Goal: Information Seeking & Learning: Learn about a topic

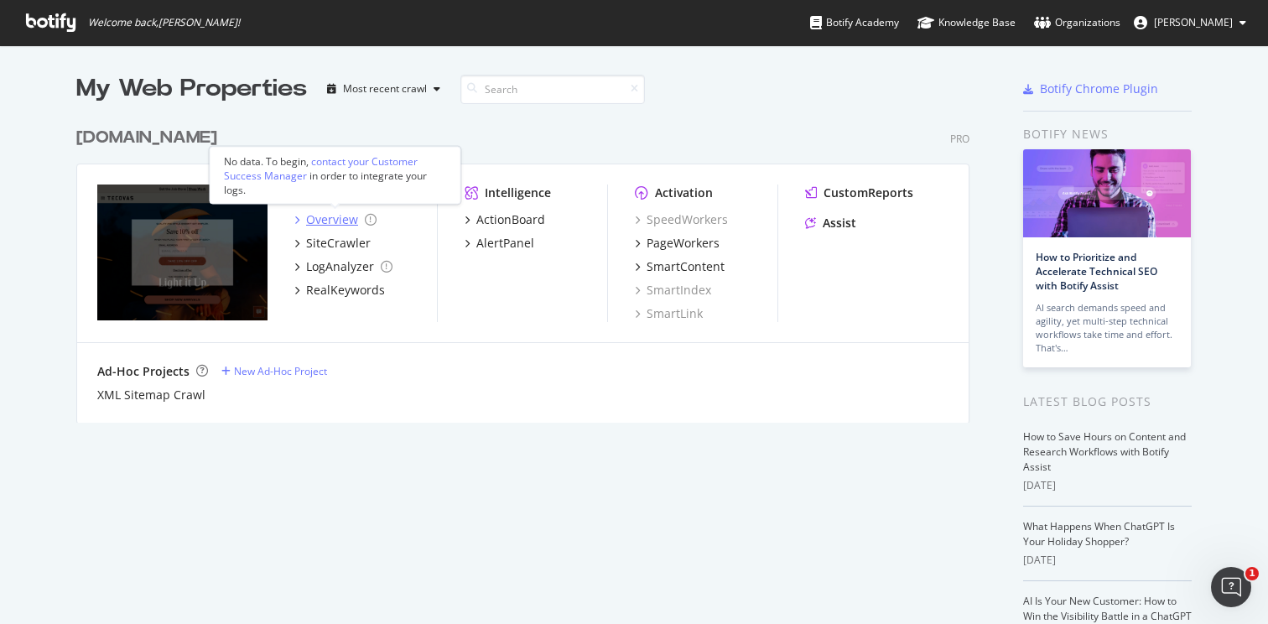
click at [331, 221] on div "Overview" at bounding box center [332, 219] width 52 height 17
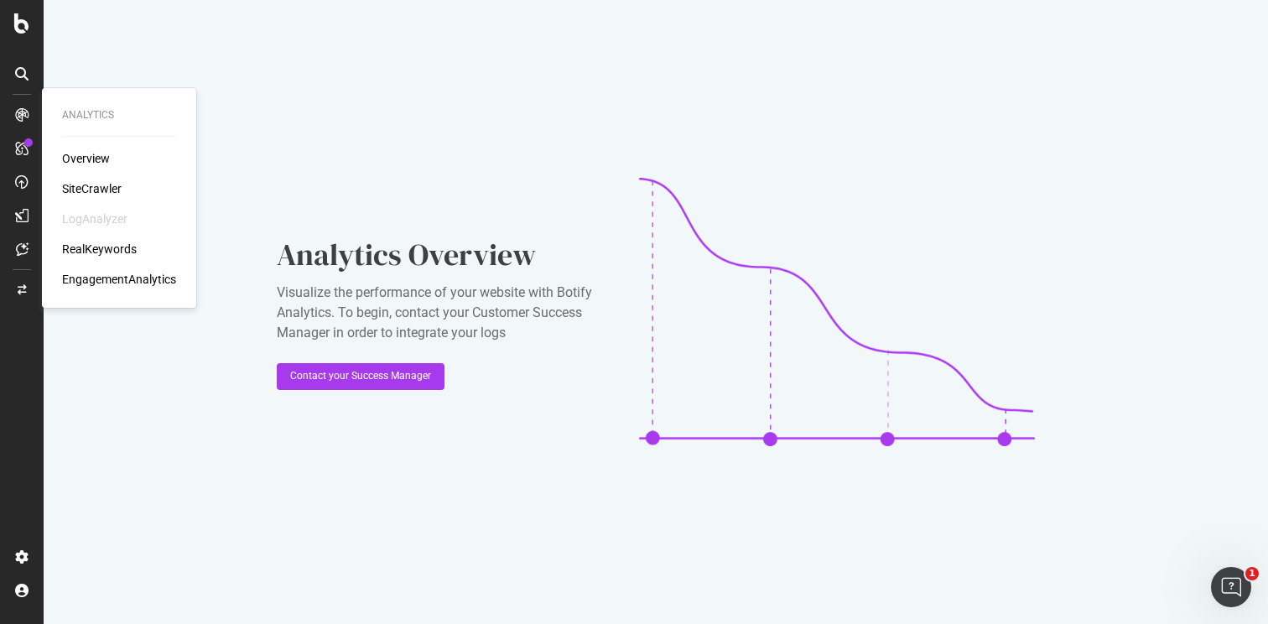
click at [76, 274] on div "EngagementAnalytics" at bounding box center [119, 279] width 114 height 17
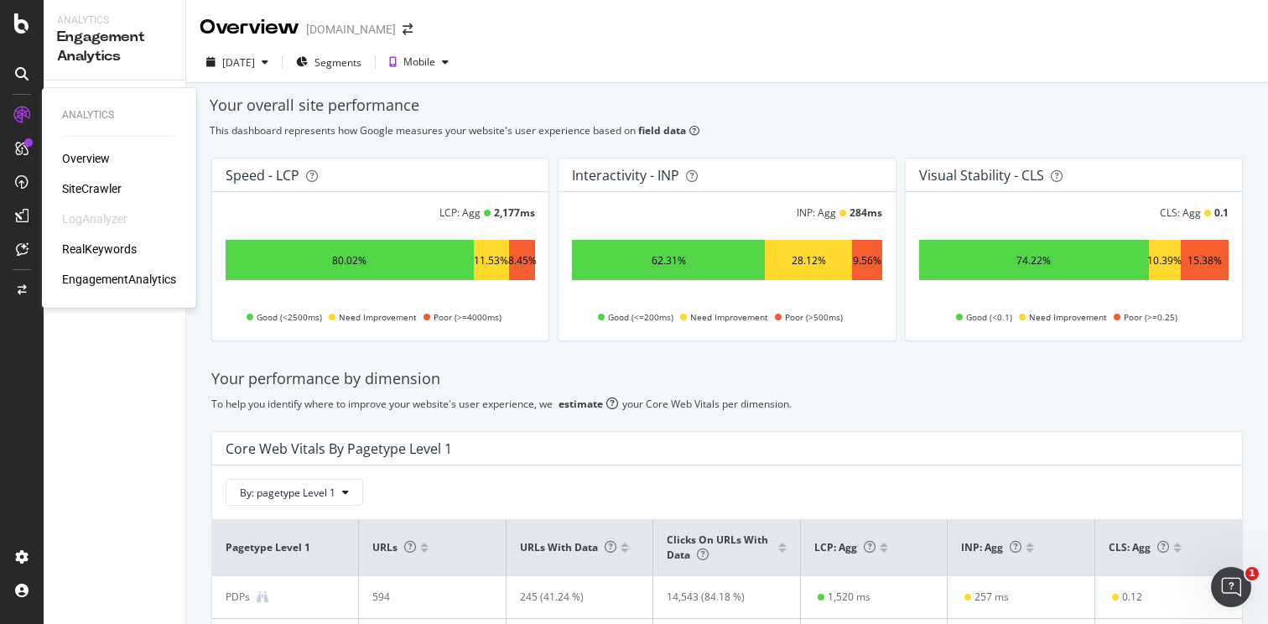
click at [80, 151] on div "Overview" at bounding box center [86, 158] width 48 height 17
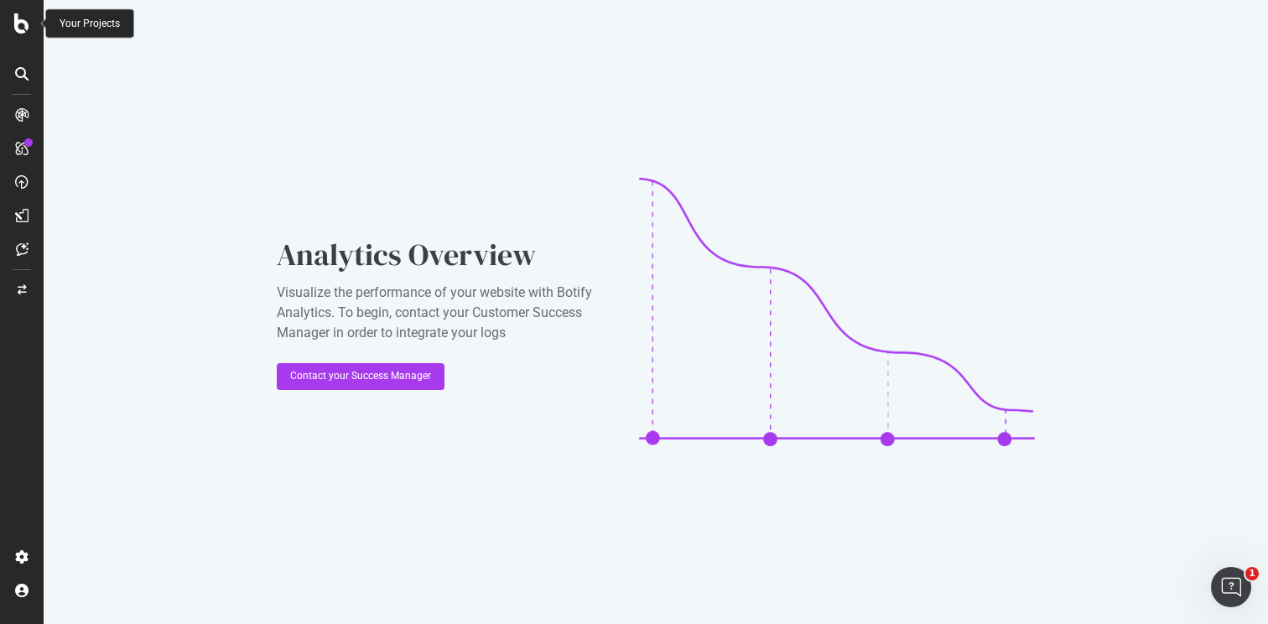
click at [25, 29] on icon at bounding box center [21, 23] width 15 height 20
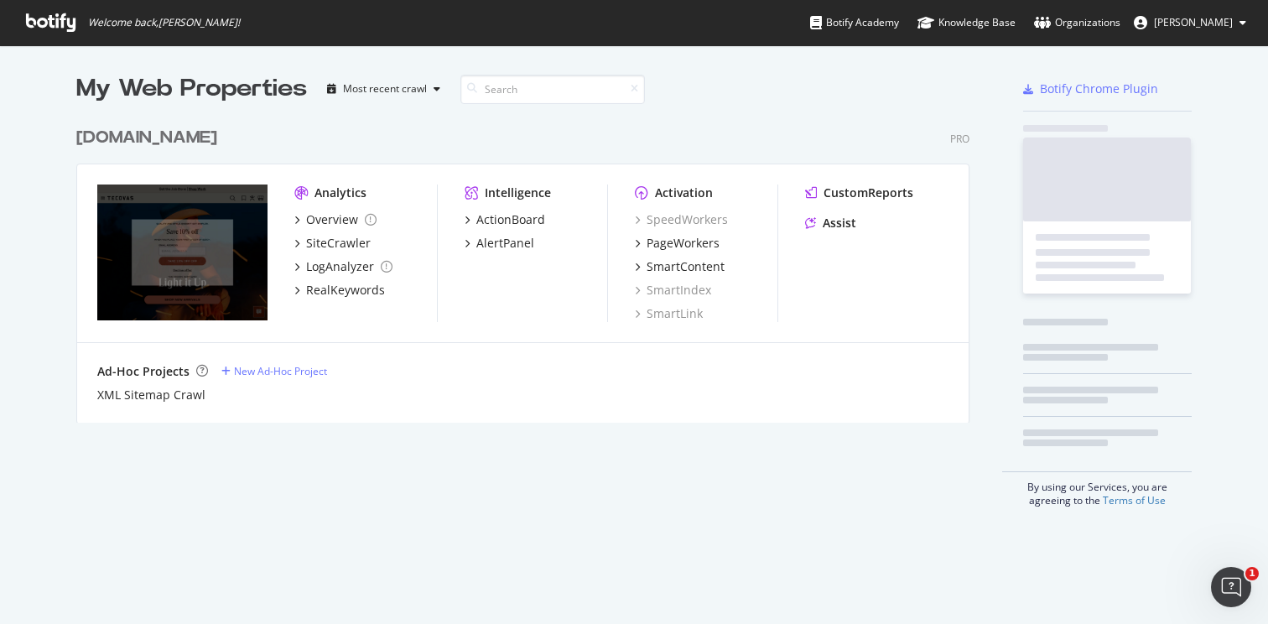
scroll to position [624, 1268]
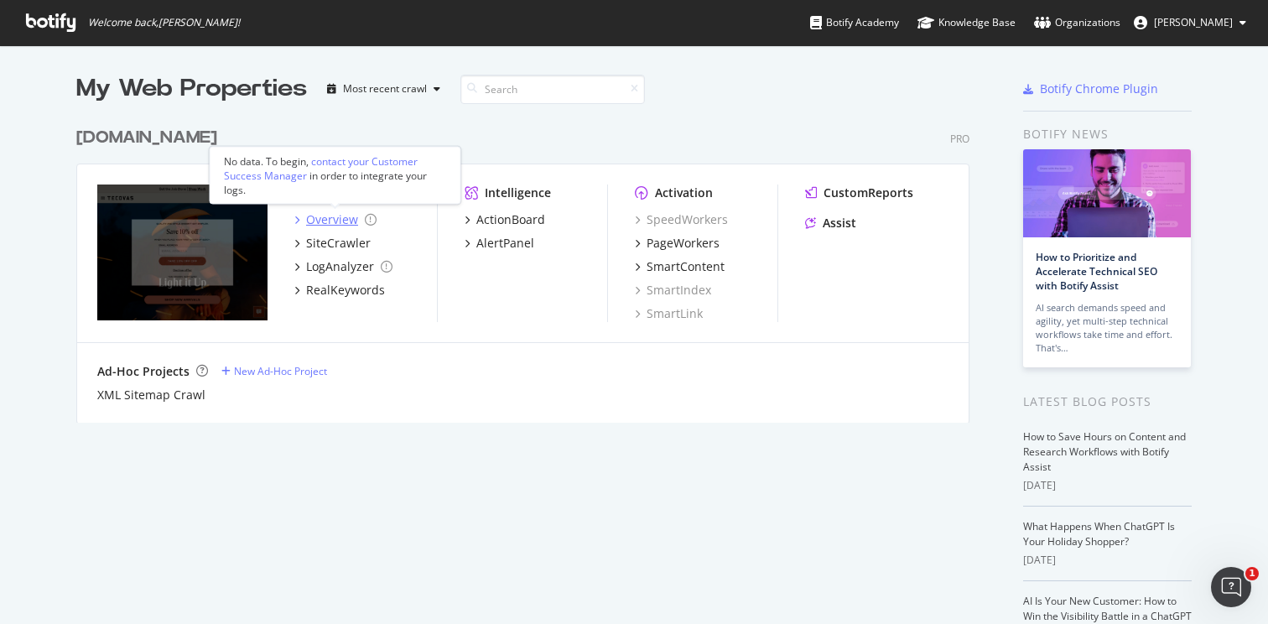
click at [326, 214] on div "Overview" at bounding box center [332, 219] width 52 height 17
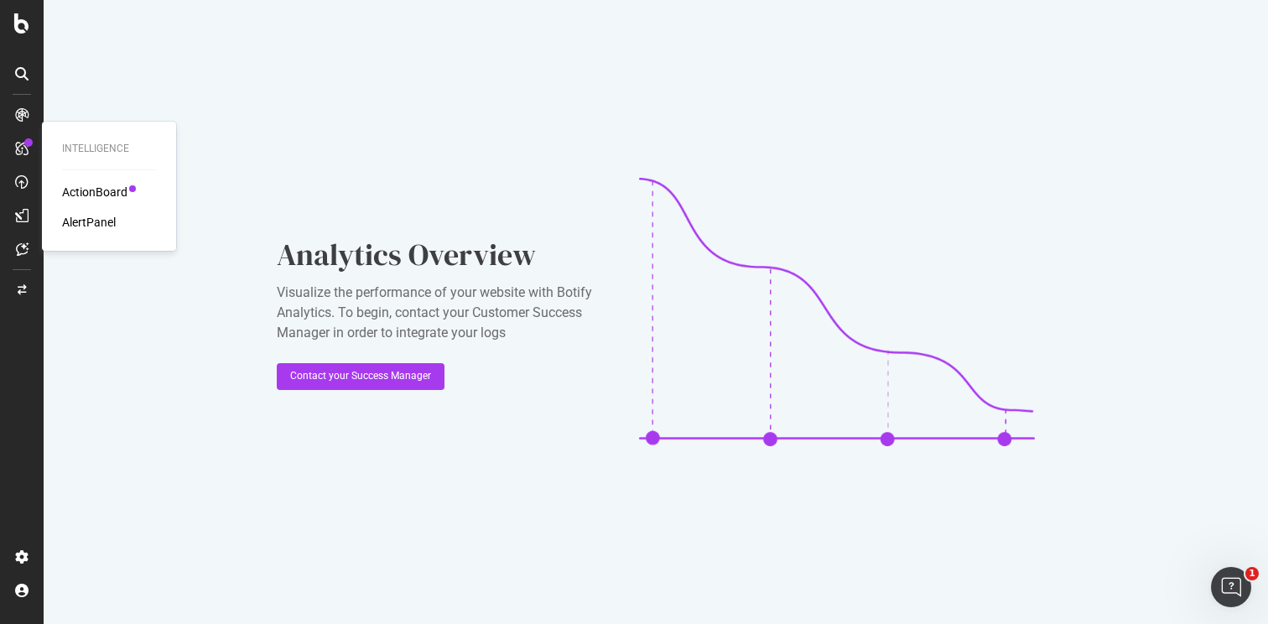
click at [100, 221] on div "AlertPanel" at bounding box center [89, 222] width 54 height 17
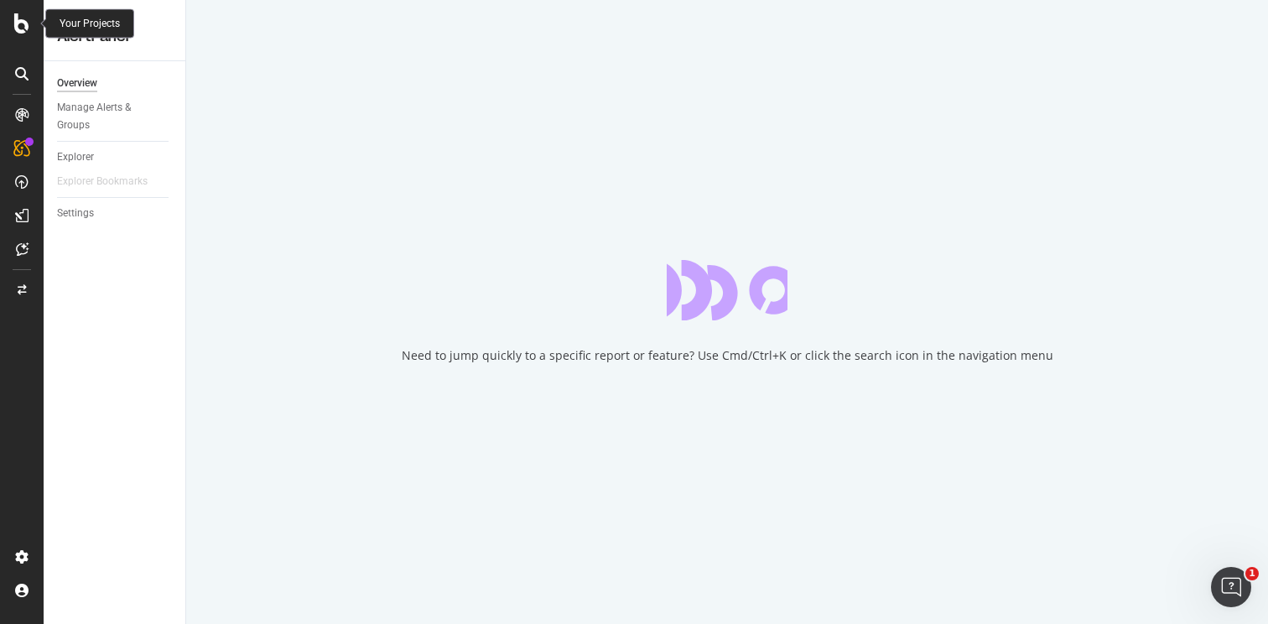
click at [29, 25] on div at bounding box center [22, 23] width 40 height 20
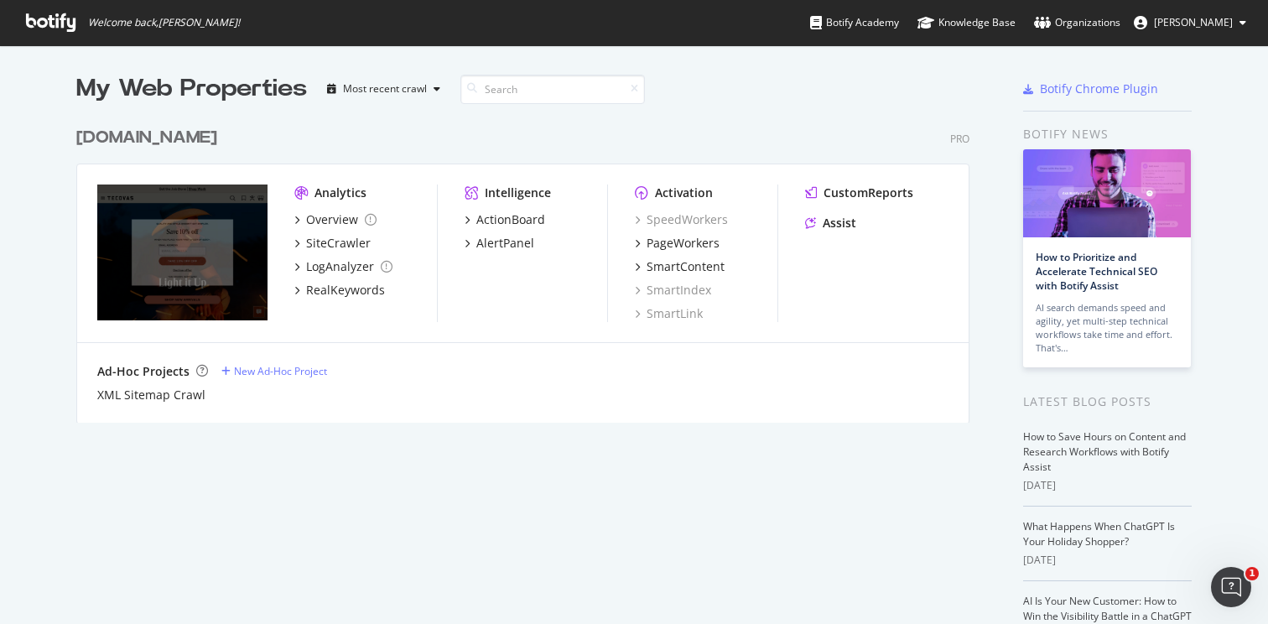
scroll to position [624, 1268]
